Goal: Transaction & Acquisition: Purchase product/service

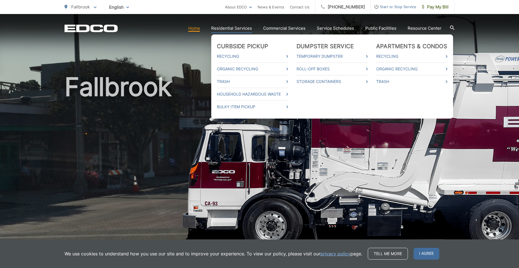
click at [241, 26] on link "Residential Services" at bounding box center [231, 28] width 41 height 7
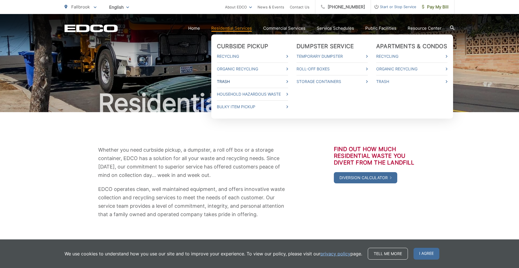
click at [282, 81] on link "Trash" at bounding box center [252, 81] width 71 height 7
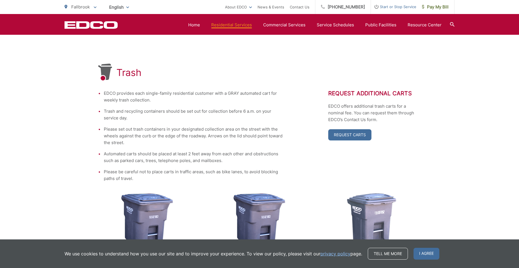
scroll to position [78, 0]
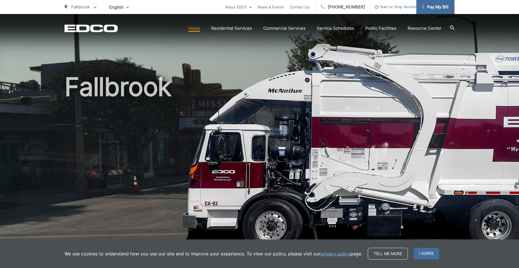
click at [436, 5] on span "Pay My Bill" at bounding box center [435, 7] width 27 height 7
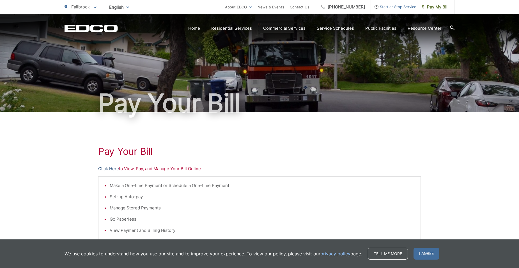
click at [109, 169] on link "Click Here" at bounding box center [108, 169] width 21 height 7
click at [429, 7] on span "Pay My Bill" at bounding box center [435, 7] width 27 height 7
click at [111, 168] on link "Click Here" at bounding box center [108, 169] width 21 height 7
